Goal: Task Accomplishment & Management: Use online tool/utility

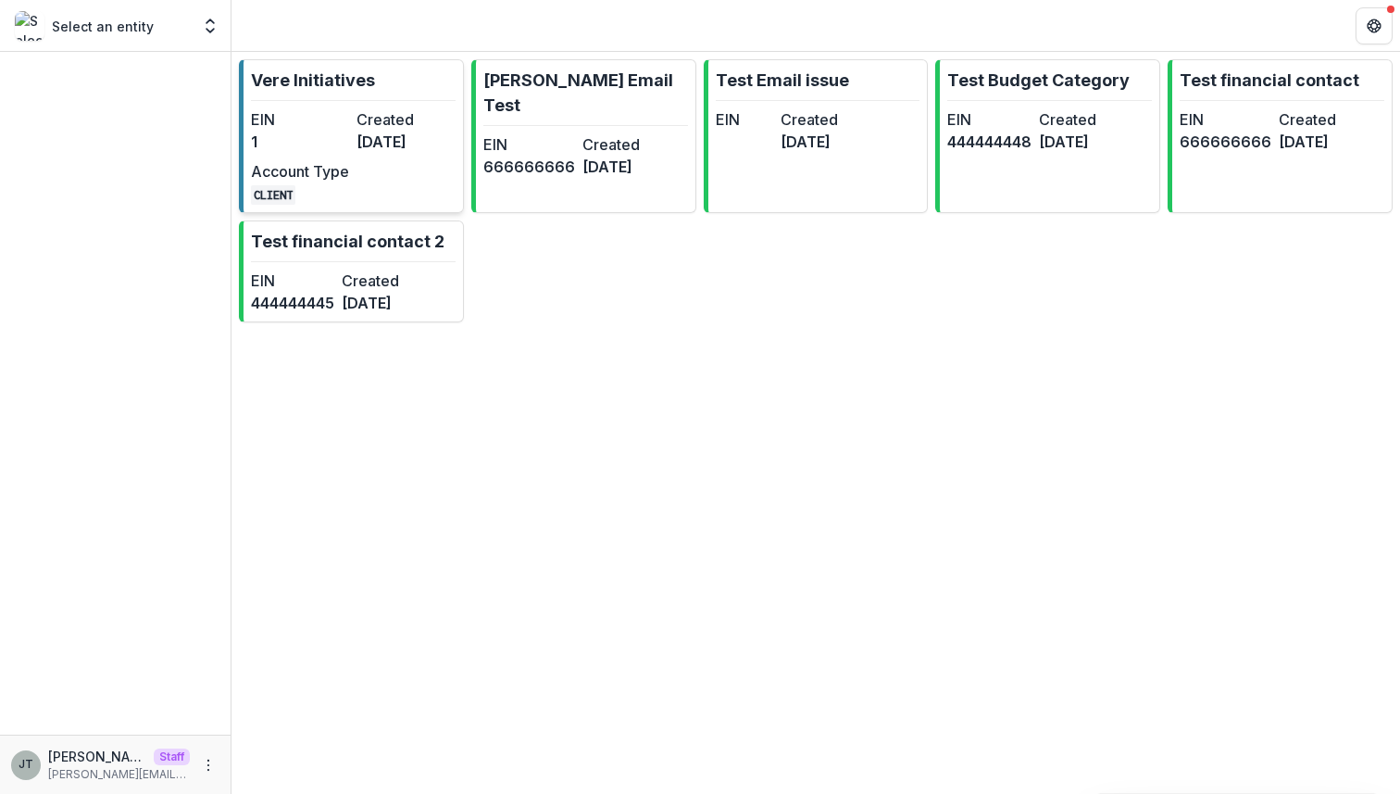
click at [383, 95] on link "Vere Initiatives EIN 1 Created [DATE] Account Type CLIENT" at bounding box center [351, 136] width 225 height 154
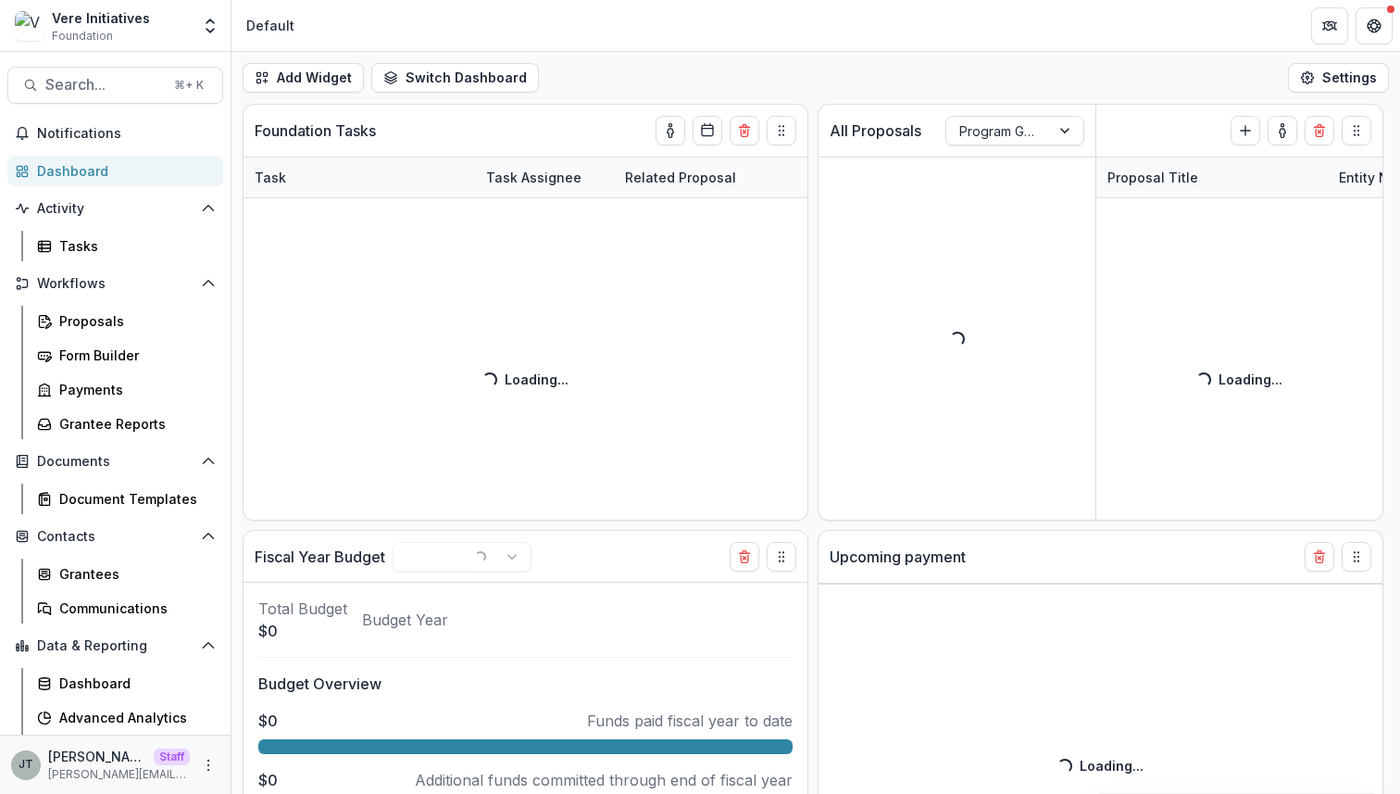
scroll to position [32, 0]
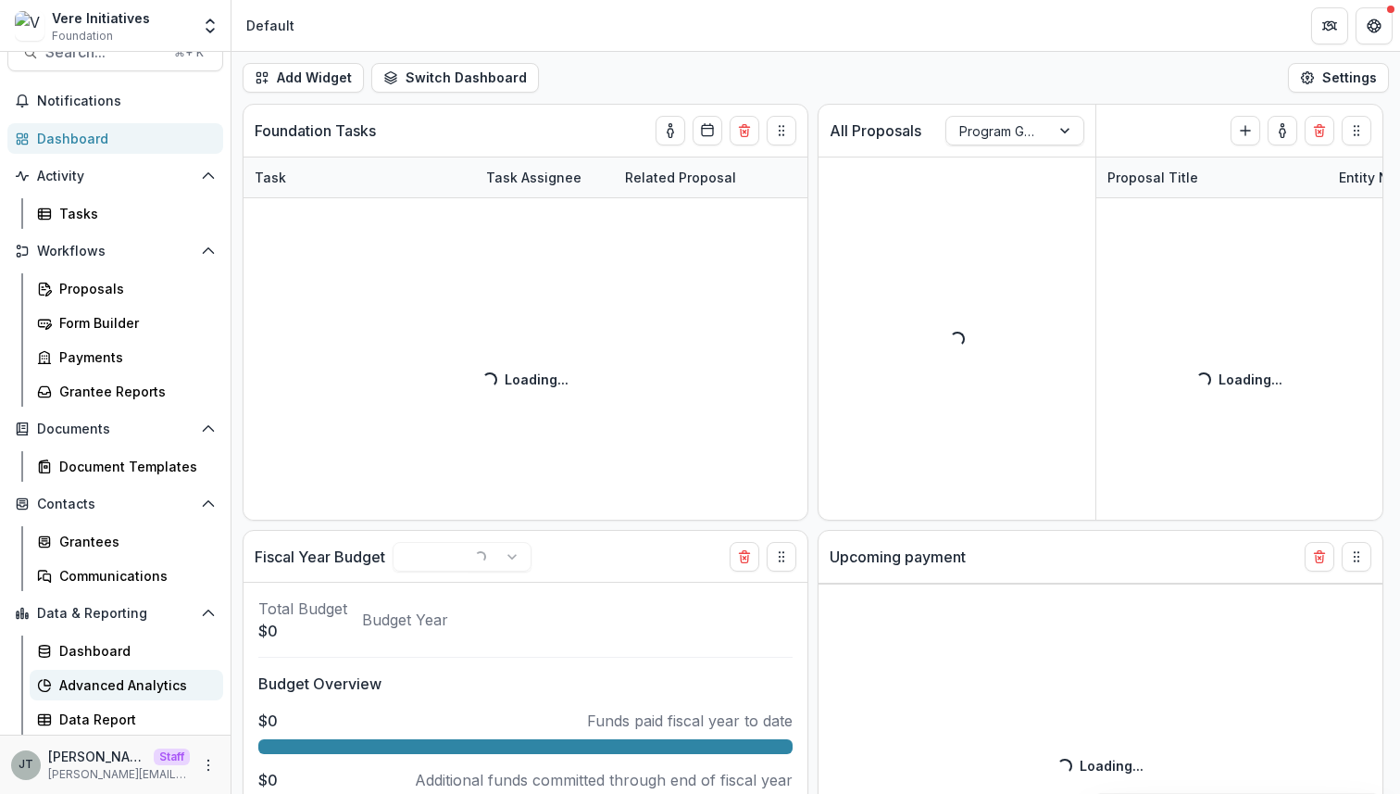
click at [120, 678] on div "Advanced Analytics" at bounding box center [133, 684] width 149 height 19
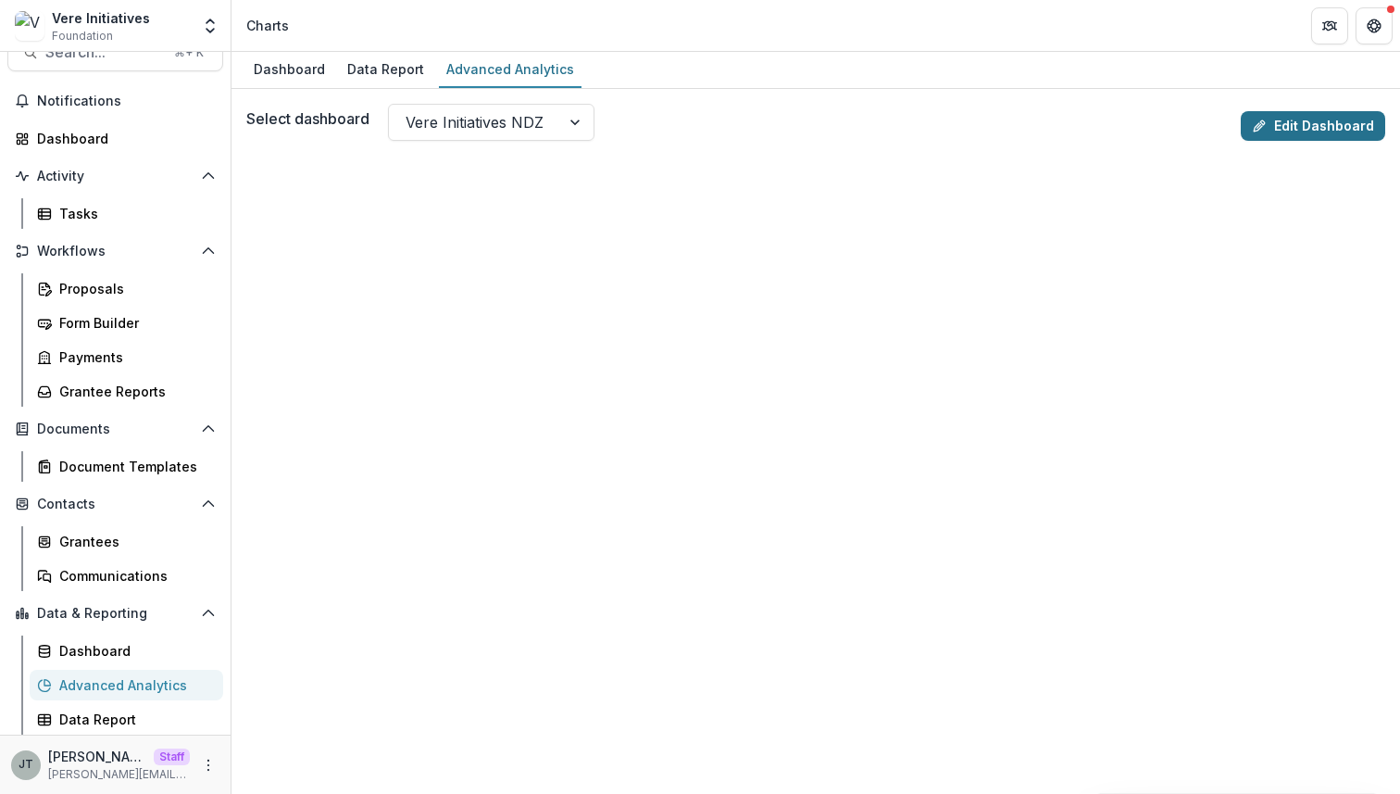
click at [1279, 118] on link "Edit Dashboard" at bounding box center [1313, 126] width 144 height 30
click at [309, 66] on div "Dashboard" at bounding box center [289, 69] width 86 height 27
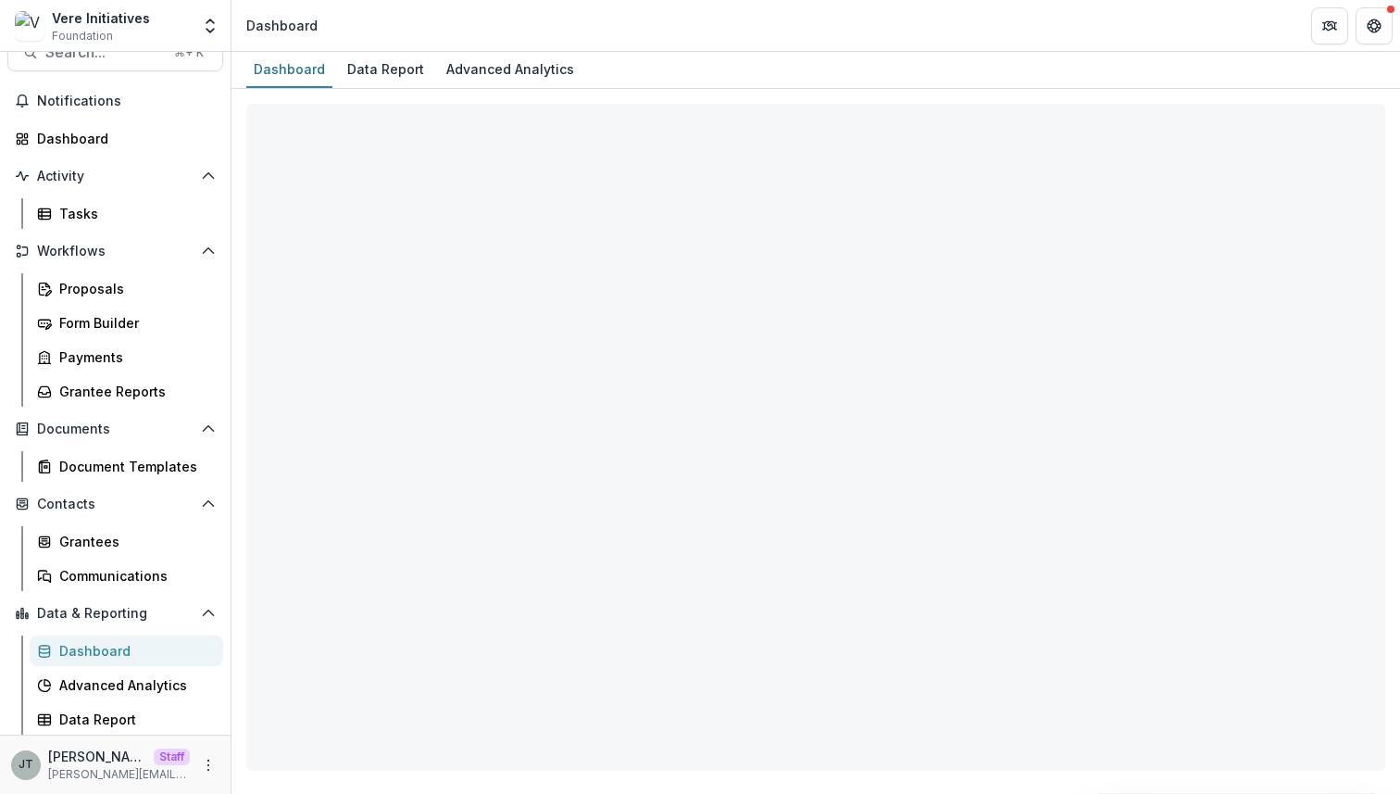
select select "**********"
